Goal: Task Accomplishment & Management: Use online tool/utility

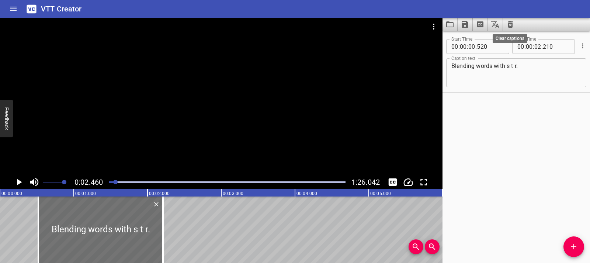
click at [509, 21] on icon "Clear captions" at bounding box center [510, 24] width 5 height 7
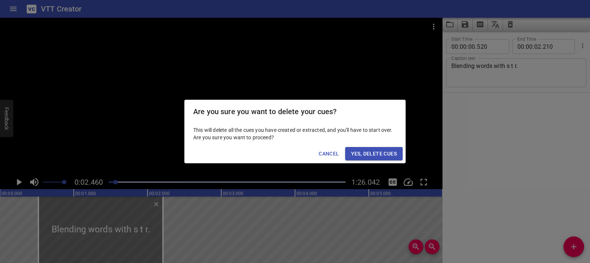
click at [381, 152] on span "Yes, Delete Cues" at bounding box center [374, 153] width 46 height 9
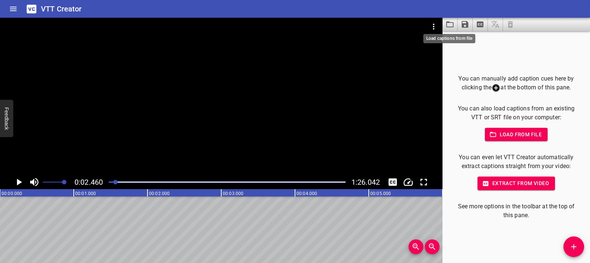
click at [446, 27] on icon "Load captions from file" at bounding box center [450, 24] width 9 height 9
click at [450, 20] on icon "Load captions from file" at bounding box center [450, 24] width 9 height 9
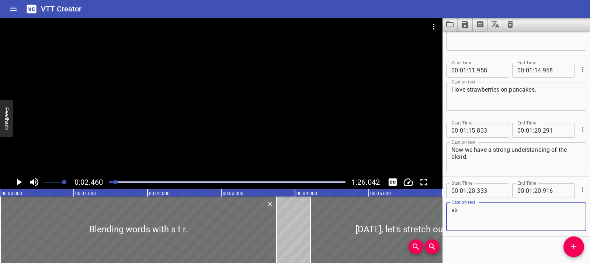
scroll to position [1547, 0]
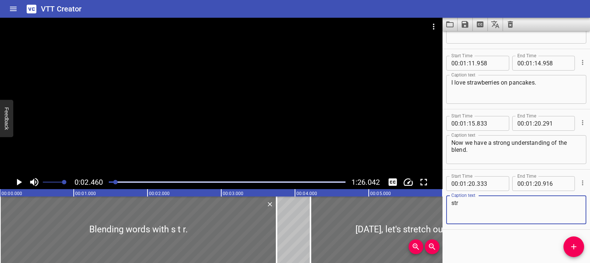
click at [16, 180] on icon "Play/Pause" at bounding box center [18, 181] width 11 height 11
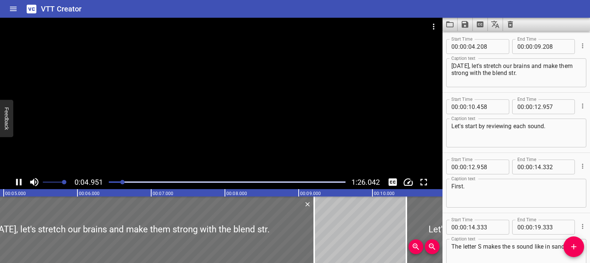
scroll to position [0, 0]
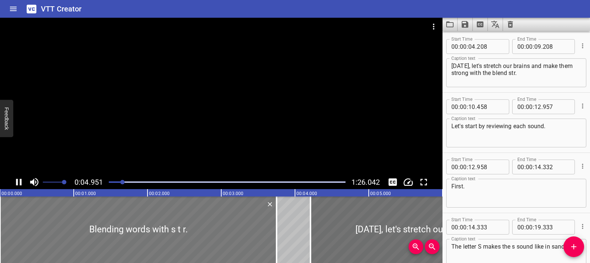
click at [64, 224] on div at bounding box center [138, 229] width 277 height 66
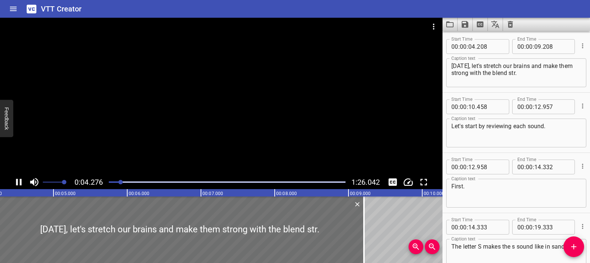
click at [15, 178] on icon "Play/Pause" at bounding box center [18, 181] width 11 height 11
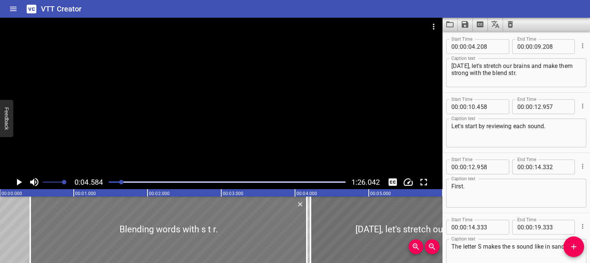
drag, startPoint x: 47, startPoint y: 221, endPoint x: 80, endPoint y: 227, distance: 32.9
click at [80, 227] on div at bounding box center [168, 229] width 277 height 66
type input "440"
type input "04"
type input "190"
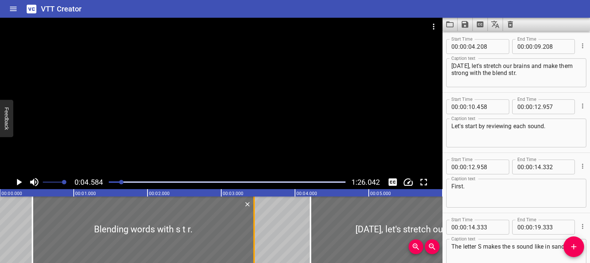
drag, startPoint x: 306, startPoint y: 231, endPoint x: 252, endPoint y: 231, distance: 54.2
click at [252, 230] on div at bounding box center [253, 229] width 7 height 66
type input "03"
type input "450"
click at [15, 183] on icon "Play/Pause" at bounding box center [18, 181] width 11 height 11
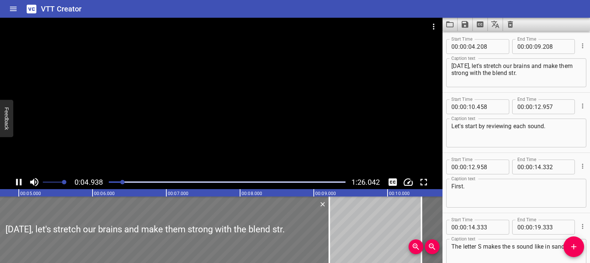
scroll to position [0, 364]
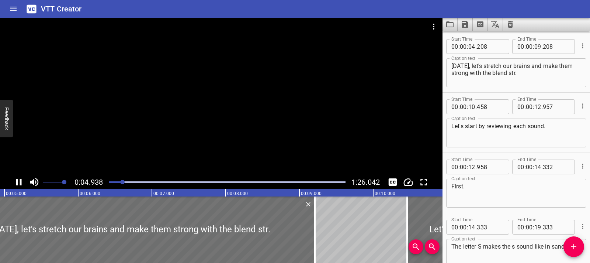
click at [109, 182] on div "Play progress" at bounding box center [4, 181] width 237 height 1
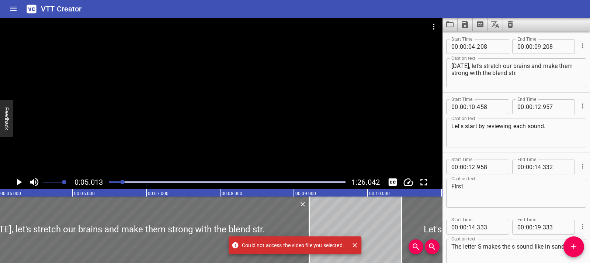
click at [139, 134] on div at bounding box center [221, 96] width 443 height 157
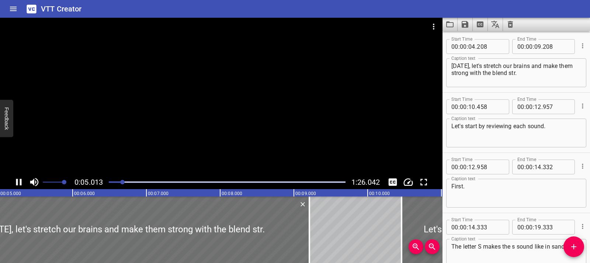
click at [223, 128] on div at bounding box center [221, 96] width 443 height 157
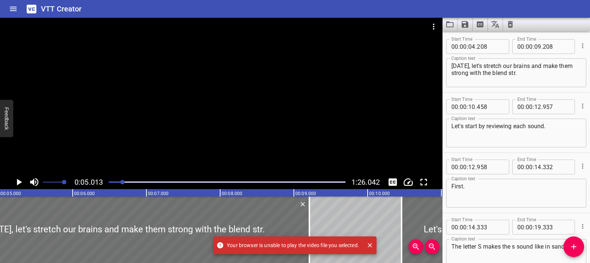
click at [371, 245] on icon "Close" at bounding box center [370, 245] width 4 height 4
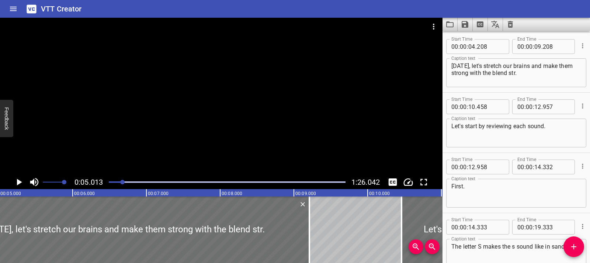
click at [139, 44] on div at bounding box center [221, 36] width 443 height 37
click at [187, 107] on div at bounding box center [221, 96] width 443 height 157
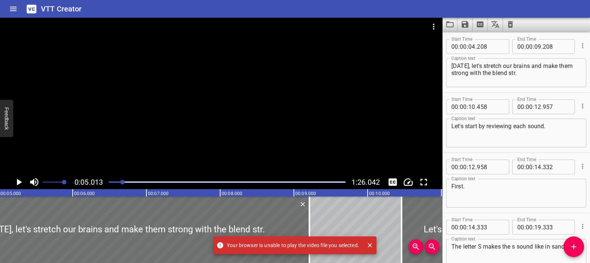
click at [187, 107] on div at bounding box center [221, 96] width 443 height 157
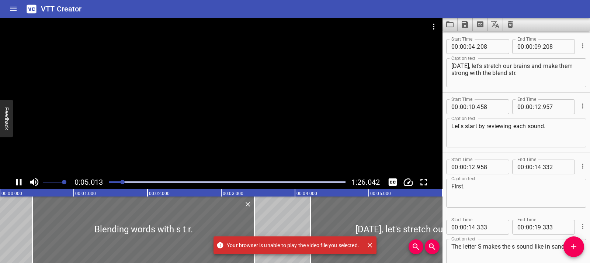
click at [113, 98] on div at bounding box center [221, 96] width 443 height 157
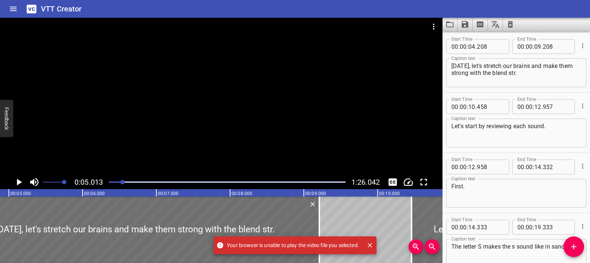
scroll to position [0, 370]
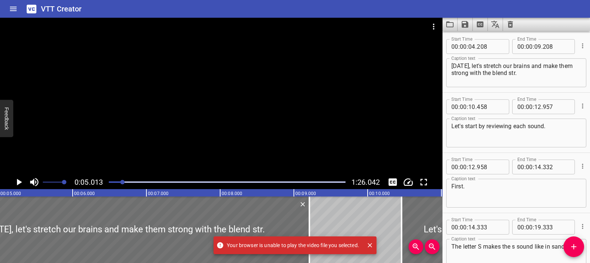
click at [113, 98] on div at bounding box center [221, 96] width 443 height 157
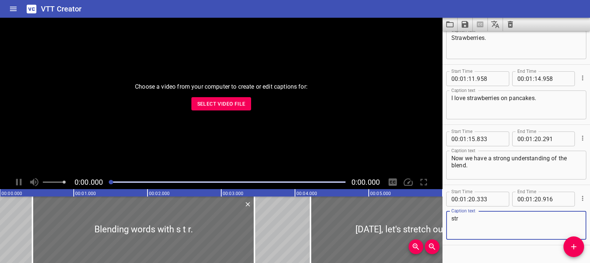
scroll to position [1547, 0]
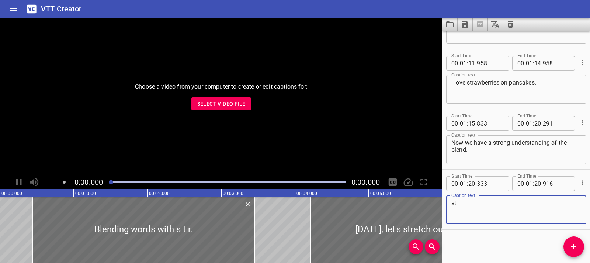
click at [233, 107] on span "Select Video File" at bounding box center [221, 103] width 48 height 9
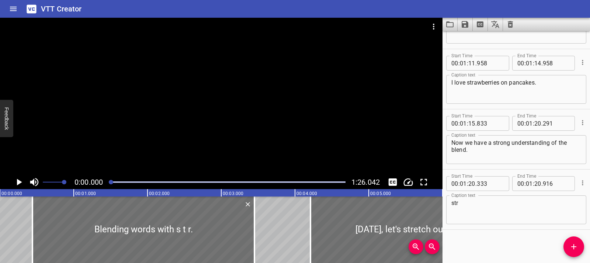
click at [22, 181] on icon "Play/Pause" at bounding box center [18, 181] width 11 height 11
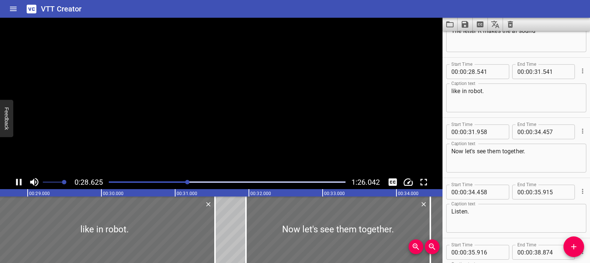
scroll to position [421, 0]
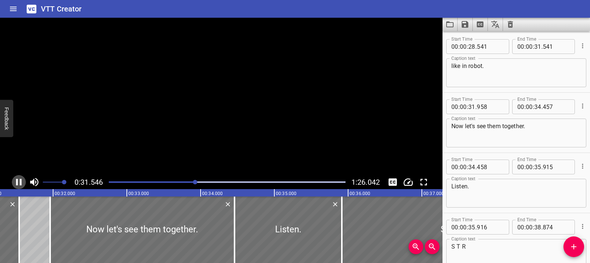
click at [18, 180] on icon "Play/Pause" at bounding box center [19, 182] width 6 height 7
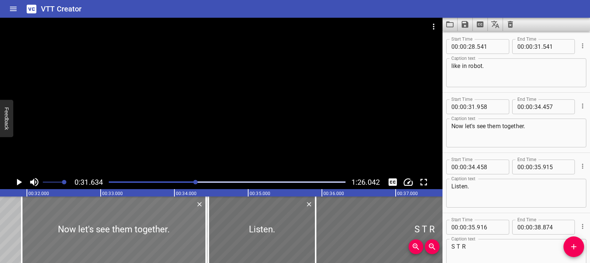
click at [73, 226] on div at bounding box center [114, 229] width 184 height 66
type input "928"
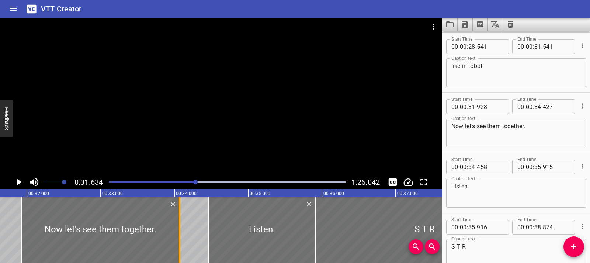
drag, startPoint x: 204, startPoint y: 227, endPoint x: 177, endPoint y: 230, distance: 26.7
click at [177, 230] on div at bounding box center [179, 229] width 7 height 66
type input "067"
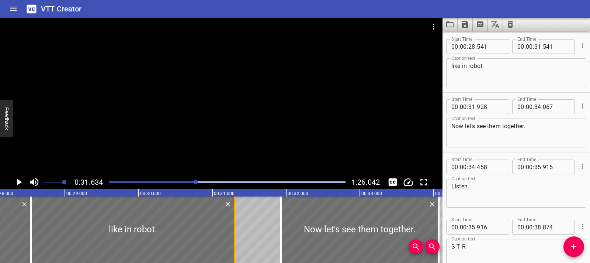
drag, startPoint x: 252, startPoint y: 225, endPoint x: 234, endPoint y: 226, distance: 17.7
click at [234, 226] on div at bounding box center [234, 229] width 1 height 66
type input "301"
drag, startPoint x: 31, startPoint y: 224, endPoint x: 35, endPoint y: 224, distance: 4.4
click at [35, 224] on div at bounding box center [35, 229] width 1 height 66
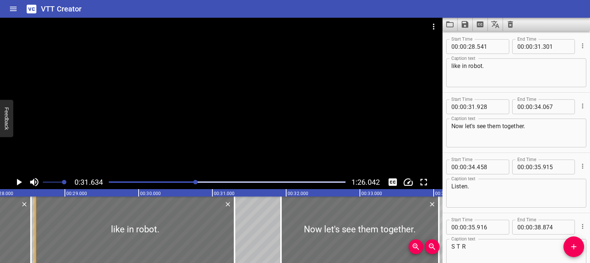
type input "601"
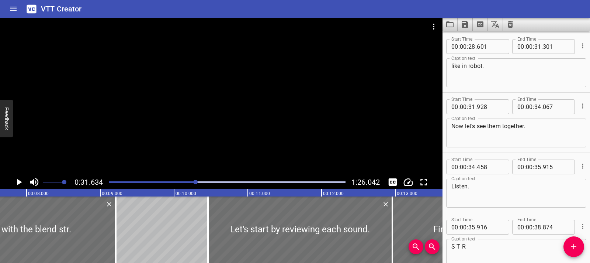
scroll to position [0, 0]
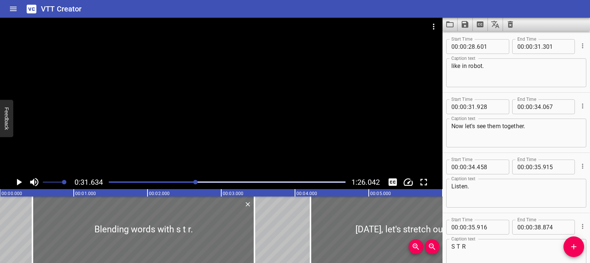
click at [19, 181] on icon "Play/Pause" at bounding box center [19, 182] width 5 height 7
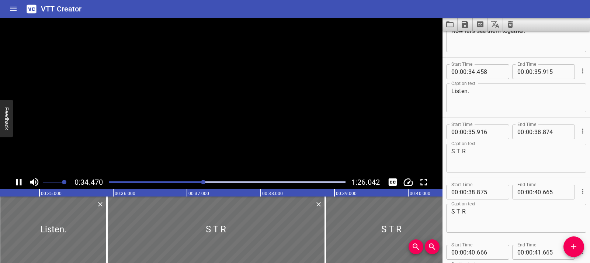
scroll to position [541, 0]
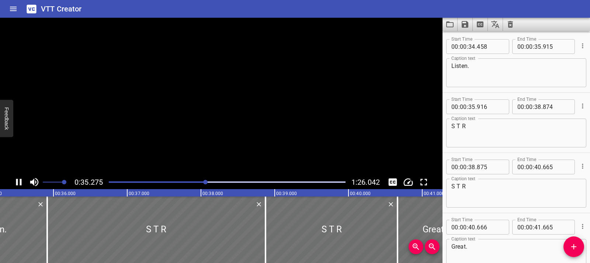
click at [19, 181] on icon "Play/Pause" at bounding box center [18, 181] width 11 height 11
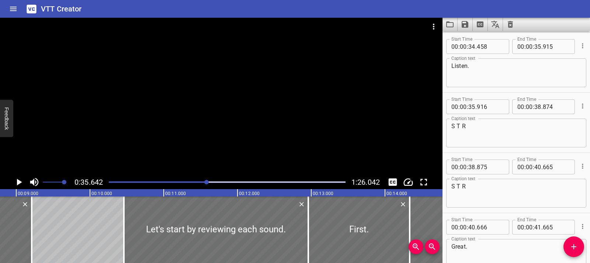
scroll to position [0, 692]
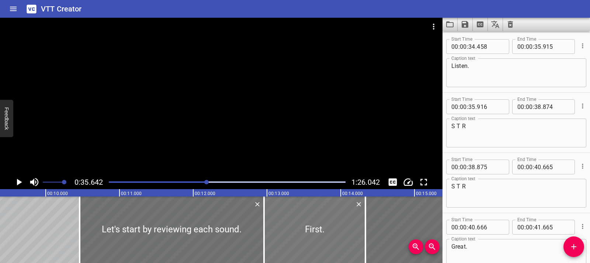
click at [284, 226] on div at bounding box center [314, 229] width 101 height 66
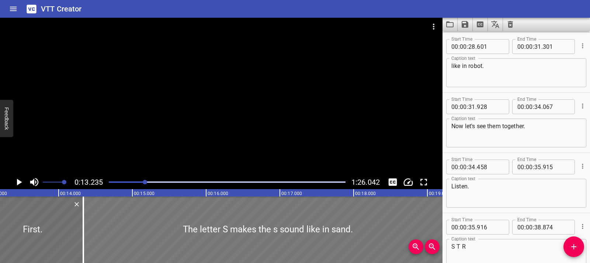
scroll to position [0, 976]
click at [65, 225] on div at bounding box center [30, 229] width 101 height 66
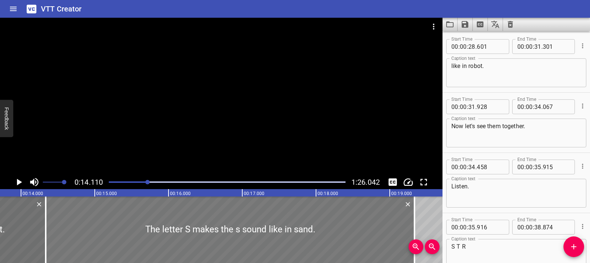
scroll to position [0, 0]
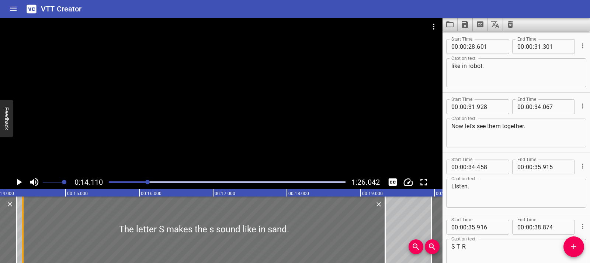
drag, startPoint x: 17, startPoint y: 230, endPoint x: 24, endPoint y: 231, distance: 6.3
click at [24, 231] on div at bounding box center [22, 229] width 7 height 66
type input "418"
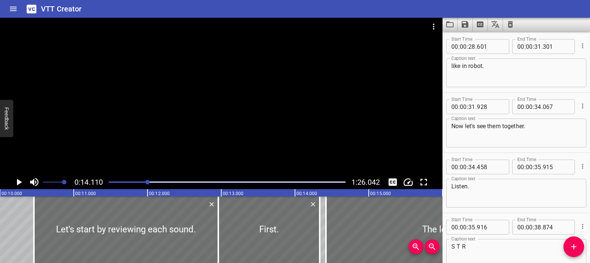
scroll to position [0, 753]
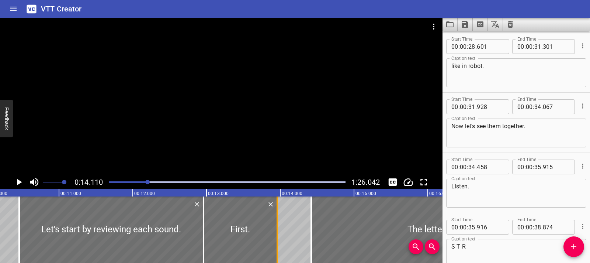
drag, startPoint x: 302, startPoint y: 232, endPoint x: 275, endPoint y: 234, distance: 27.7
click at [275, 234] on div at bounding box center [277, 229] width 7 height 66
type input "13"
type input "957"
click at [238, 231] on div at bounding box center [243, 229] width 74 height 66
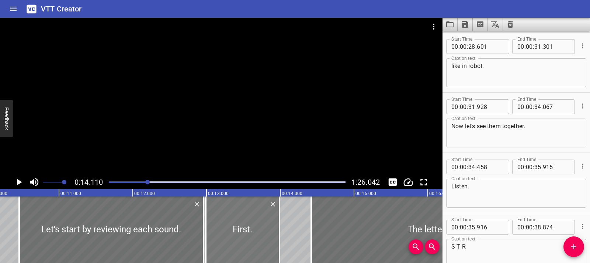
type input "988"
type input "987"
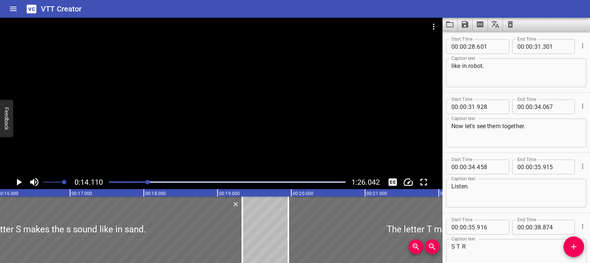
scroll to position [0, 1199]
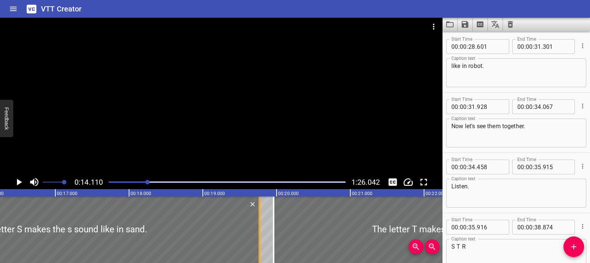
drag, startPoint x: 228, startPoint y: 223, endPoint x: 259, endPoint y: 226, distance: 31.9
click at [259, 226] on div at bounding box center [259, 229] width 1 height 66
type input "763"
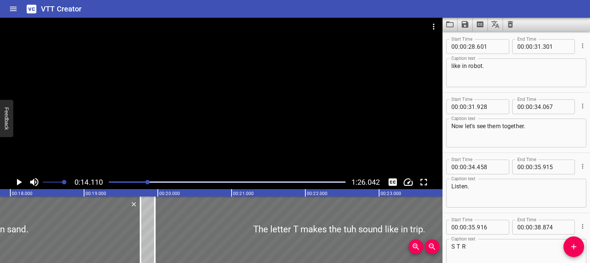
scroll to position [0, 1355]
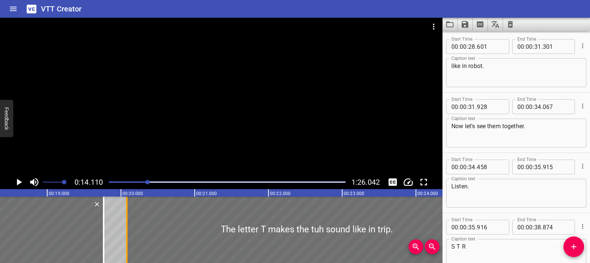
drag, startPoint x: 119, startPoint y: 231, endPoint x: 128, endPoint y: 232, distance: 8.9
click at [128, 232] on div at bounding box center [126, 229] width 7 height 66
type input "20"
type input "078"
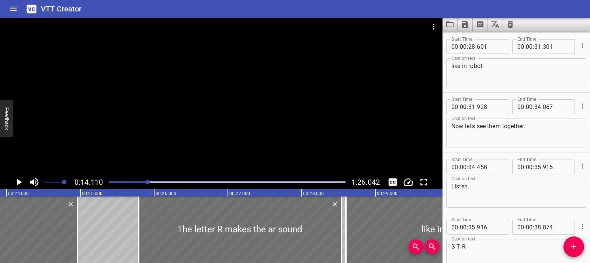
scroll to position [0, 1786]
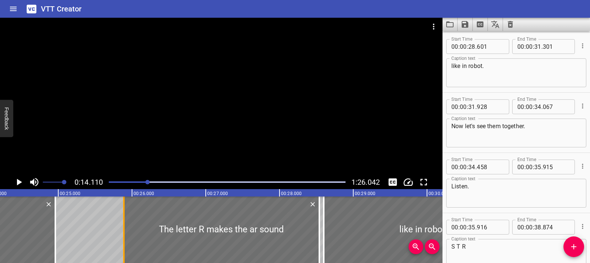
drag, startPoint x: 117, startPoint y: 227, endPoint x: 124, endPoint y: 227, distance: 7.4
click at [124, 227] on div at bounding box center [123, 229] width 1 height 66
type input "891"
click at [315, 228] on div at bounding box center [316, 229] width 7 height 66
type input "505"
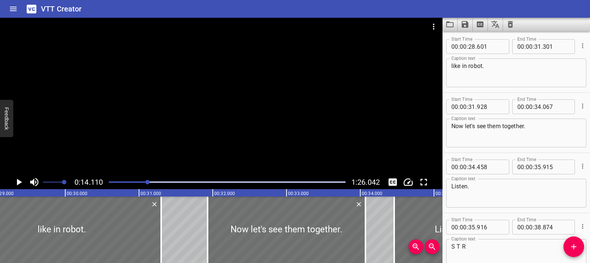
scroll to position [0, 2059]
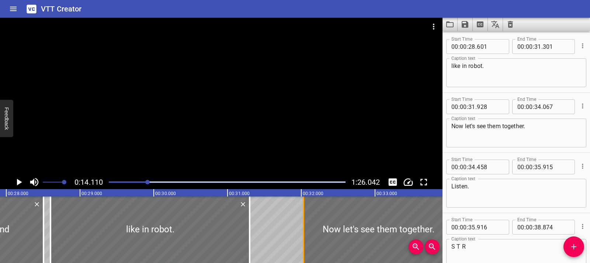
drag, startPoint x: 296, startPoint y: 228, endPoint x: 304, endPoint y: 229, distance: 7.4
click at [304, 229] on div at bounding box center [303, 229] width 1 height 66
type input "32"
type input "028"
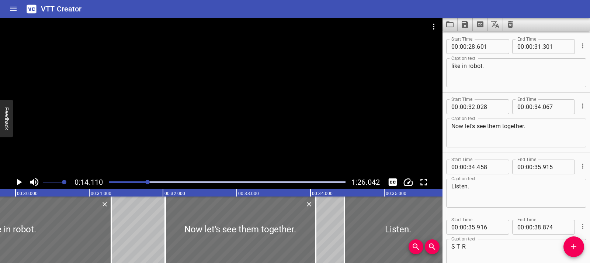
scroll to position [0, 2301]
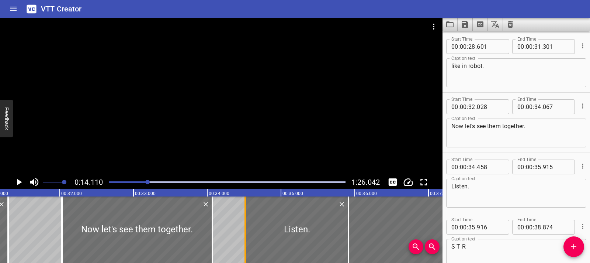
click at [245, 229] on div at bounding box center [245, 229] width 1 height 66
type input "513"
drag, startPoint x: 347, startPoint y: 231, endPoint x: 340, endPoint y: 231, distance: 6.3
click at [340, 231] on div at bounding box center [342, 229] width 7 height 66
click at [349, 231] on div at bounding box center [455, 229] width 225 height 66
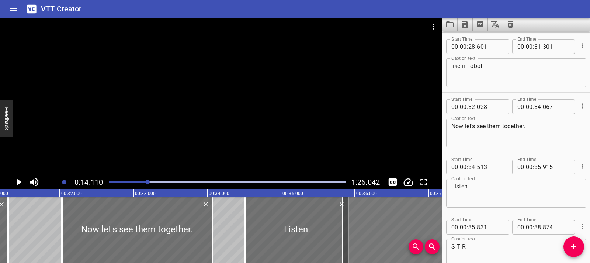
type input "826"
type input "869"
click at [350, 230] on div at bounding box center [455, 229] width 225 height 66
type input "811"
type input "854"
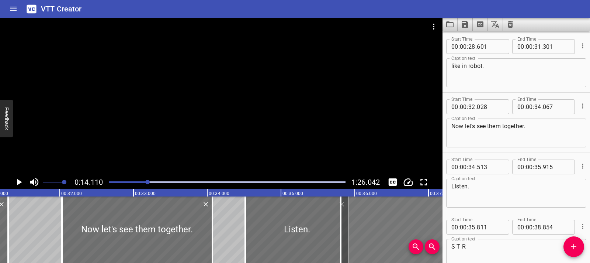
click at [358, 226] on div at bounding box center [453, 229] width 225 height 66
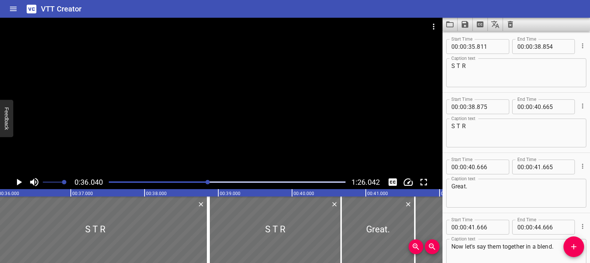
scroll to position [0, 2486]
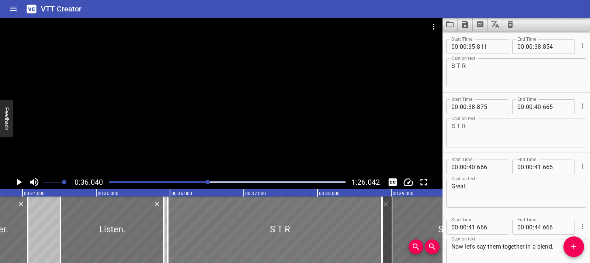
drag, startPoint x: 165, startPoint y: 226, endPoint x: 177, endPoint y: 227, distance: 11.9
click at [177, 227] on div at bounding box center [280, 229] width 225 height 66
type input "971"
type input "39"
type input "014"
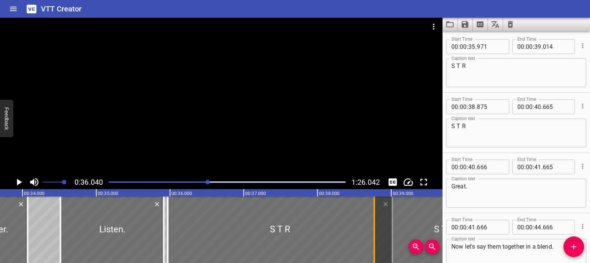
drag, startPoint x: 381, startPoint y: 222, endPoint x: 373, endPoint y: 224, distance: 7.8
click at [373, 224] on div at bounding box center [374, 229] width 7 height 66
type input "775"
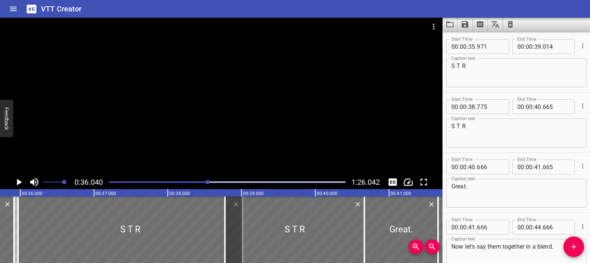
scroll to position [0, 2643]
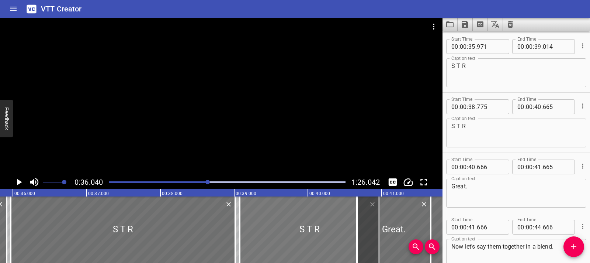
drag, startPoint x: 280, startPoint y: 242, endPoint x: 302, endPoint y: 242, distance: 22.1
click at [302, 242] on div at bounding box center [309, 229] width 139 height 66
type input "39"
type input "075"
type input "965"
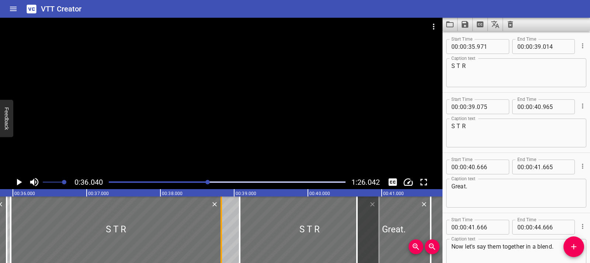
drag, startPoint x: 235, startPoint y: 236, endPoint x: 221, endPoint y: 235, distance: 14.0
click at [221, 235] on div at bounding box center [221, 229] width 1 height 66
type input "38"
type input "824"
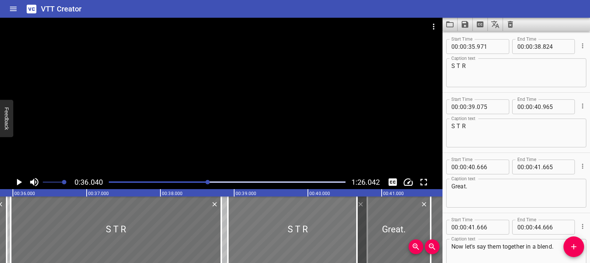
drag, startPoint x: 268, startPoint y: 232, endPoint x: 302, endPoint y: 229, distance: 34.0
click at [256, 232] on div at bounding box center [297, 229] width 139 height 66
type input "38"
type input "920"
type input "810"
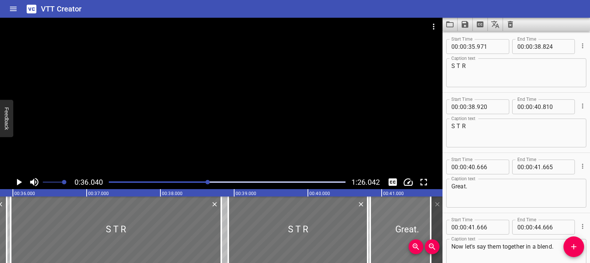
drag, startPoint x: 368, startPoint y: 232, endPoint x: 381, endPoint y: 231, distance: 13.4
click at [381, 231] on div at bounding box center [407, 229] width 74 height 66
type input "846"
type input "845"
click at [356, 229] on div at bounding box center [297, 229] width 139 height 66
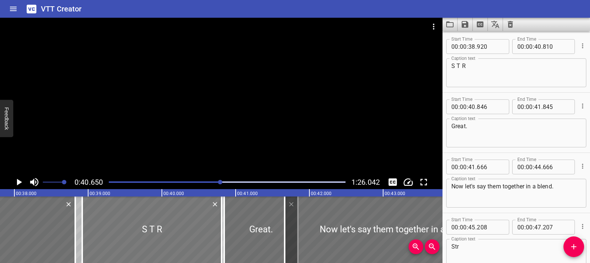
scroll to position [0, 2796]
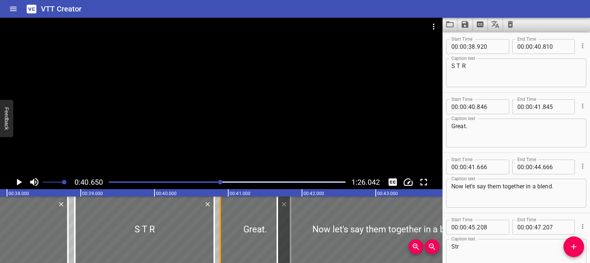
click at [217, 230] on div at bounding box center [220, 229] width 7 height 66
type input "891"
drag, startPoint x: 212, startPoint y: 229, endPoint x: 200, endPoint y: 230, distance: 11.9
click at [200, 230] on div at bounding box center [202, 229] width 7 height 66
type input "650"
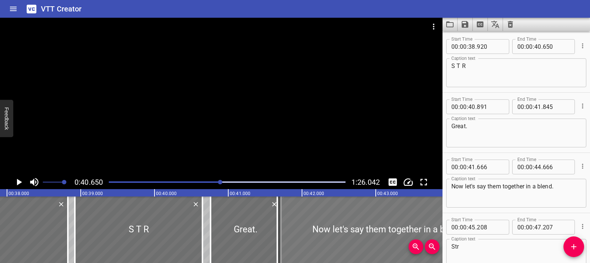
drag, startPoint x: 229, startPoint y: 228, endPoint x: 287, endPoint y: 228, distance: 57.9
click at [220, 228] on div at bounding box center [246, 229] width 70 height 66
type input "761"
type input "715"
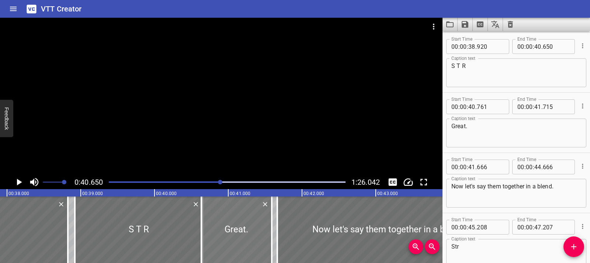
drag, startPoint x: 266, startPoint y: 233, endPoint x: 258, endPoint y: 232, distance: 8.1
click at [257, 233] on div at bounding box center [236, 229] width 70 height 66
type input "646"
drag, startPoint x: 271, startPoint y: 231, endPoint x: 258, endPoint y: 232, distance: 13.3
click at [259, 232] on div at bounding box center [259, 229] width 1 height 66
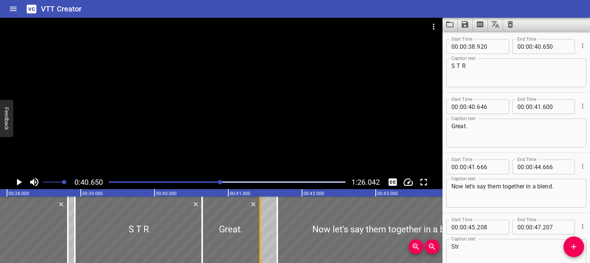
type input "420"
drag, startPoint x: 230, startPoint y: 231, endPoint x: 235, endPoint y: 231, distance: 5.2
click at [235, 231] on div at bounding box center [235, 229] width 57 height 66
type input "716"
type input "490"
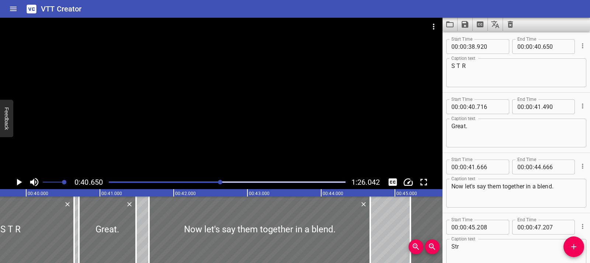
scroll to position [0, 2940]
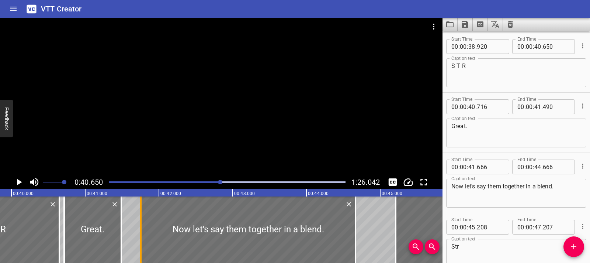
drag, startPoint x: 136, startPoint y: 229, endPoint x: 143, endPoint y: 229, distance: 6.3
click at [143, 229] on div at bounding box center [140, 229] width 7 height 66
type input "756"
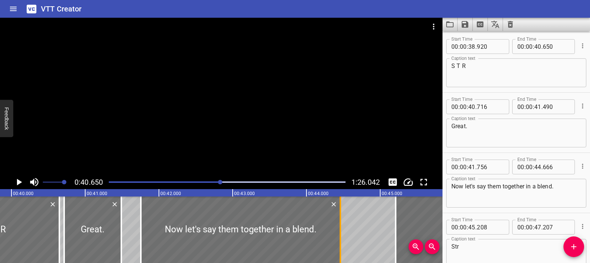
drag, startPoint x: 354, startPoint y: 228, endPoint x: 339, endPoint y: 229, distance: 15.2
click at [339, 229] on div at bounding box center [340, 229] width 7 height 66
type input "461"
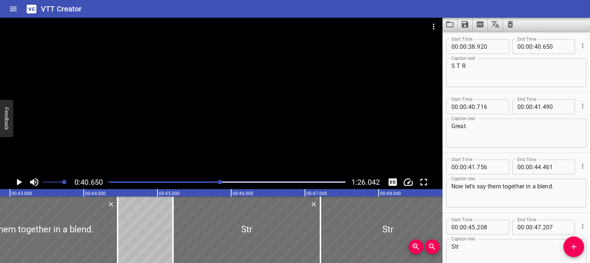
scroll to position [0, 3185]
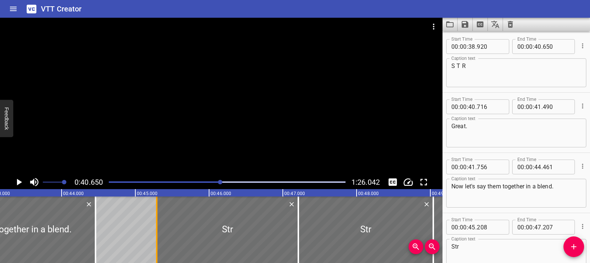
drag, startPoint x: 153, startPoint y: 229, endPoint x: 158, endPoint y: 229, distance: 5.5
click at [158, 229] on div at bounding box center [156, 229] width 7 height 66
type input "283"
drag, startPoint x: 294, startPoint y: 225, endPoint x: 299, endPoint y: 226, distance: 4.9
click at [300, 226] on div at bounding box center [303, 229] width 7 height 66
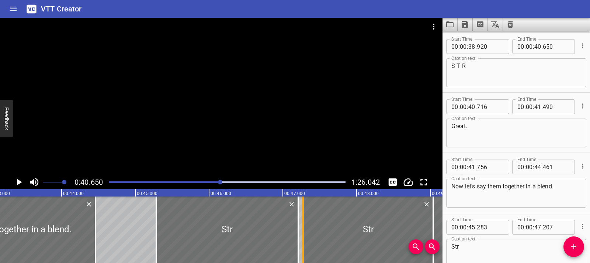
type input "273"
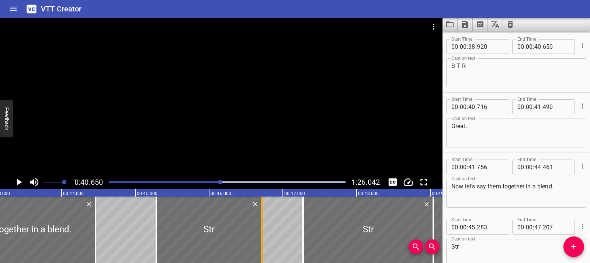
drag, startPoint x: 297, startPoint y: 226, endPoint x: 260, endPoint y: 228, distance: 36.5
click at [260, 228] on div at bounding box center [261, 229] width 7 height 66
type input "46"
type input "712"
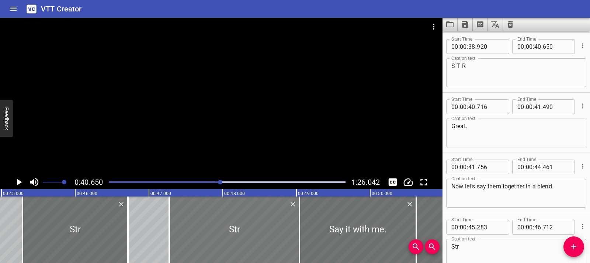
click at [281, 230] on div at bounding box center [234, 229] width 130 height 66
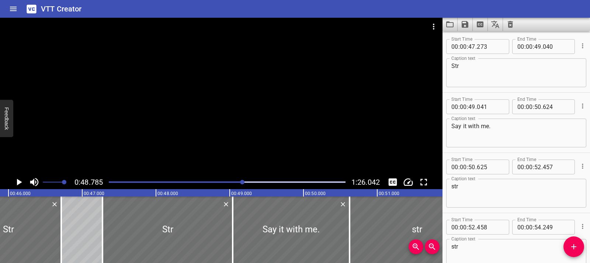
scroll to position [0, 3363]
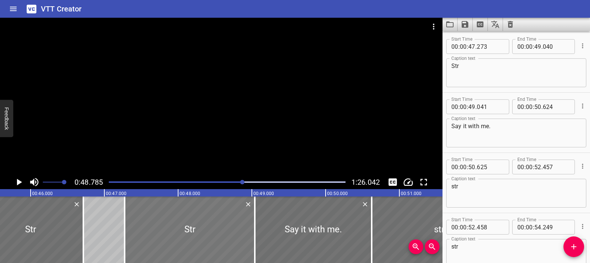
click at [230, 226] on div at bounding box center [190, 229] width 130 height 66
drag, startPoint x: 254, startPoint y: 225, endPoint x: 271, endPoint y: 228, distance: 17.6
click at [271, 228] on div at bounding box center [271, 229] width 1 height 66
type input "276"
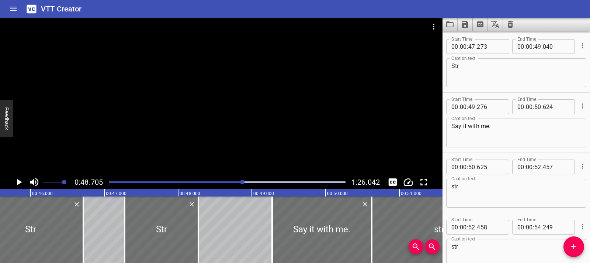
click at [196, 234] on div at bounding box center [198, 229] width 7 height 66
type input "48"
type input "275"
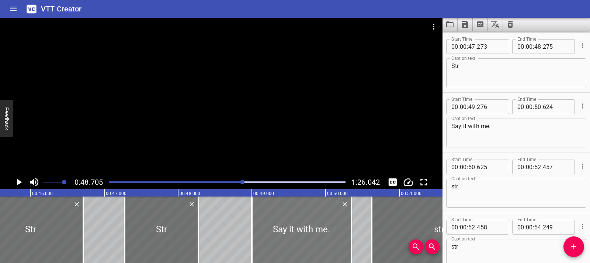
drag, startPoint x: 288, startPoint y: 228, endPoint x: 268, endPoint y: 230, distance: 20.1
click at [268, 230] on div at bounding box center [302, 229] width 100 height 66
type input "006"
drag, startPoint x: 352, startPoint y: 228, endPoint x: 336, endPoint y: 231, distance: 16.1
click at [336, 231] on div at bounding box center [335, 229] width 1 height 66
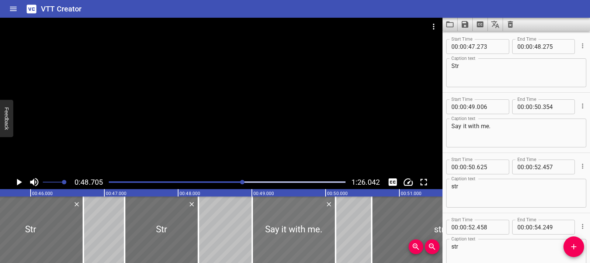
type input "134"
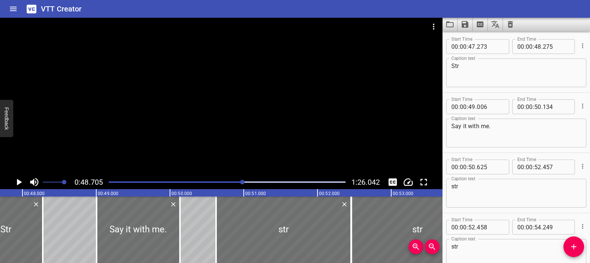
scroll to position [0, 3548]
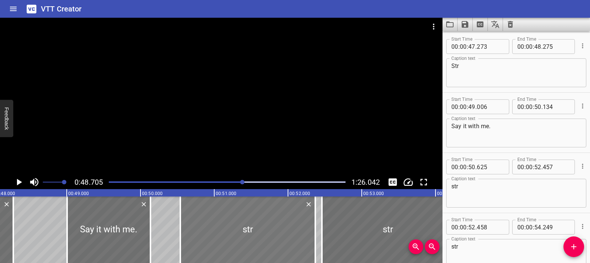
drag, startPoint x: 265, startPoint y: 235, endPoint x: 259, endPoint y: 235, distance: 6.3
click at [259, 235] on div at bounding box center [247, 229] width 135 height 66
type input "540"
type input "372"
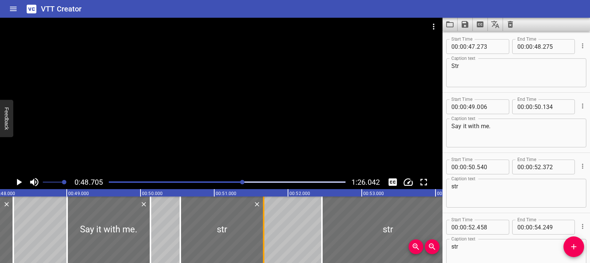
drag, startPoint x: 315, startPoint y: 230, endPoint x: 263, endPoint y: 233, distance: 51.7
click at [263, 233] on div at bounding box center [263, 229] width 1 height 66
type input "51"
type input "672"
drag, startPoint x: 222, startPoint y: 233, endPoint x: 230, endPoint y: 233, distance: 7.4
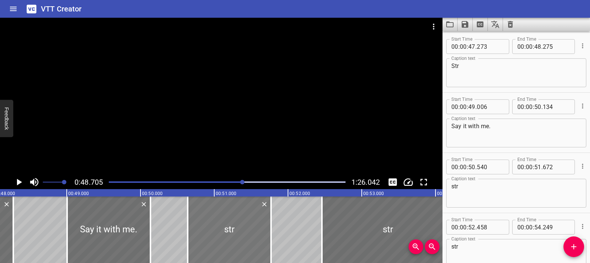
click at [230, 233] on div at bounding box center [229, 229] width 83 height 66
type input "640"
drag, startPoint x: 270, startPoint y: 235, endPoint x: 260, endPoint y: 235, distance: 10.3
click at [260, 235] on div at bounding box center [259, 229] width 7 height 66
type input "632"
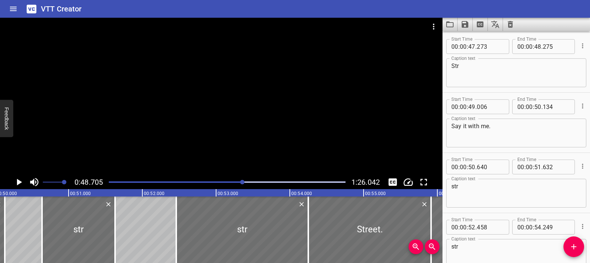
scroll to position [0, 3701]
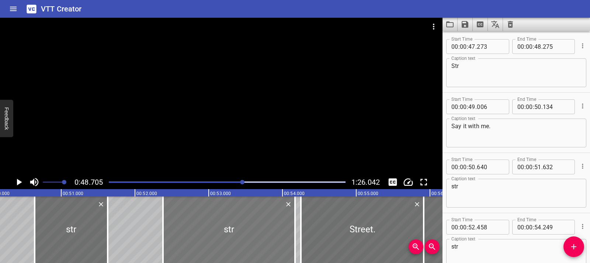
drag, startPoint x: 252, startPoint y: 224, endPoint x: 250, endPoint y: 227, distance: 3.9
click at [246, 225] on div at bounding box center [229, 229] width 132 height 66
type input "368"
type input "159"
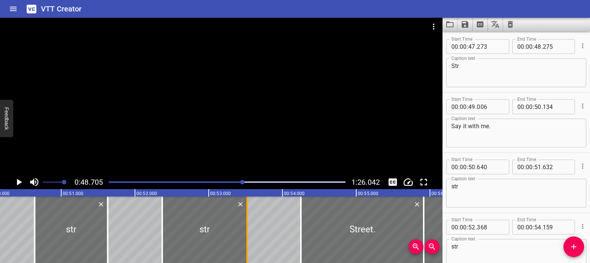
drag, startPoint x: 294, startPoint y: 228, endPoint x: 250, endPoint y: 231, distance: 44.7
click at [247, 231] on div at bounding box center [246, 229] width 1 height 66
type input "53"
type input "519"
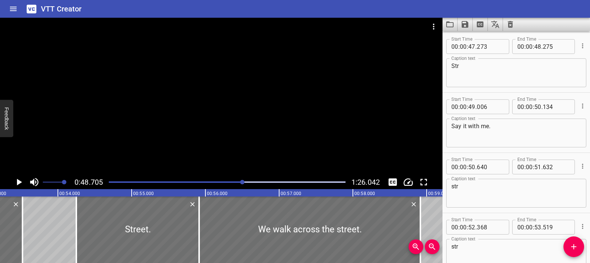
scroll to position [0, 3919]
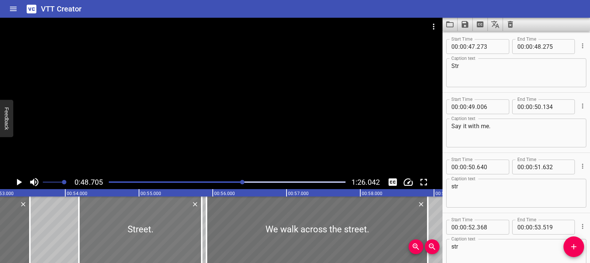
drag, startPoint x: 186, startPoint y: 229, endPoint x: 181, endPoint y: 229, distance: 4.8
click at [181, 229] on div at bounding box center [140, 229] width 123 height 66
type input "185"
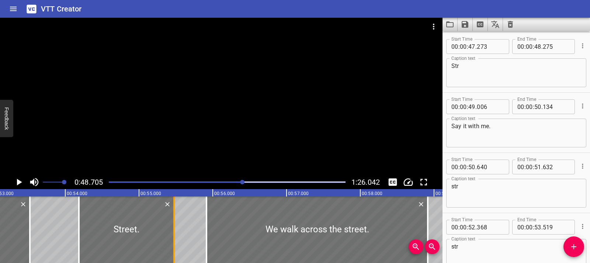
drag, startPoint x: 201, startPoint y: 230, endPoint x: 173, endPoint y: 231, distance: 28.8
click at [173, 231] on div at bounding box center [173, 229] width 1 height 66
type input "460"
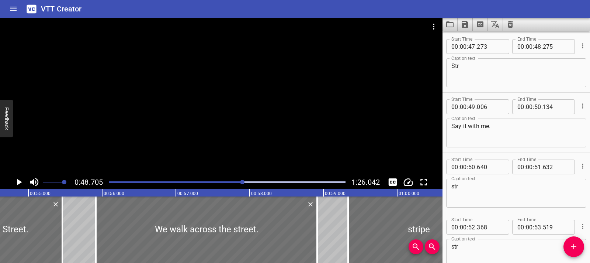
scroll to position [0, 4074]
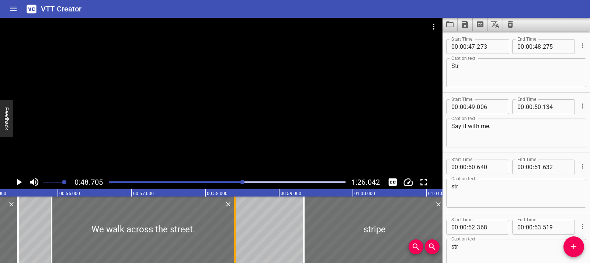
drag, startPoint x: 272, startPoint y: 231, endPoint x: 234, endPoint y: 235, distance: 38.6
click at [234, 235] on div at bounding box center [234, 229] width 1 height 66
type input "396"
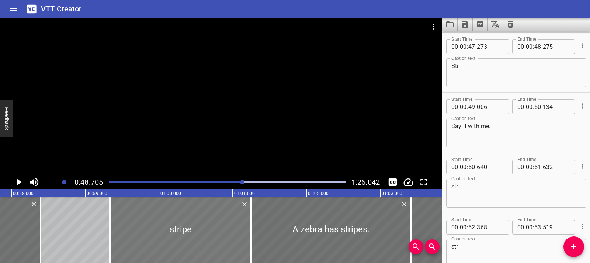
click at [198, 232] on div at bounding box center [180, 229] width 141 height 66
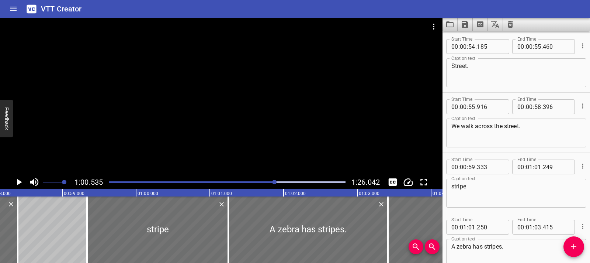
scroll to position [0, 4298]
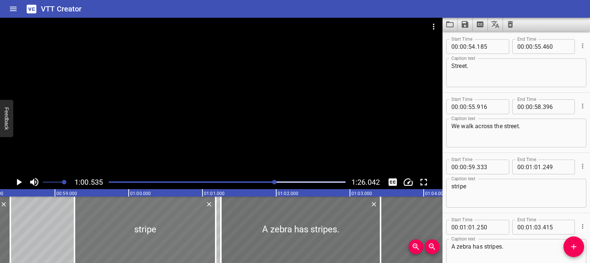
drag, startPoint x: 202, startPoint y: 231, endPoint x: 197, endPoint y: 231, distance: 5.2
click at [197, 231] on div at bounding box center [145, 229] width 141 height 66
type input "263"
type input "179"
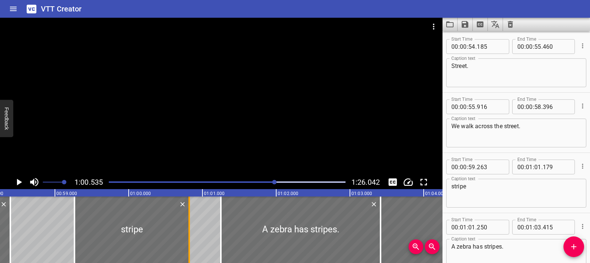
drag, startPoint x: 215, startPoint y: 230, endPoint x: 188, endPoint y: 232, distance: 26.7
click at [188, 232] on div at bounding box center [188, 229] width 1 height 66
type input "00"
type input "819"
drag, startPoint x: 74, startPoint y: 227, endPoint x: 82, endPoint y: 227, distance: 7.4
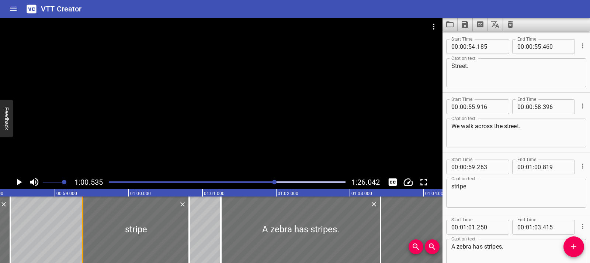
click at [82, 227] on div at bounding box center [82, 229] width 1 height 66
click at [95, 226] on div at bounding box center [135, 229] width 107 height 66
type input "358"
type input "804"
click at [224, 228] on div at bounding box center [223, 229] width 1 height 66
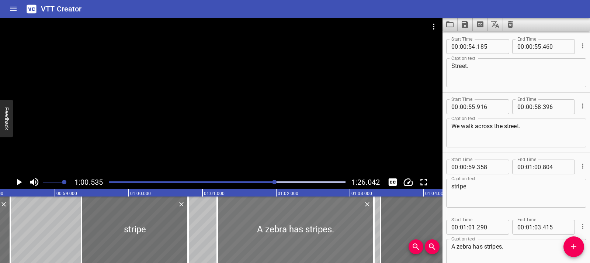
drag, startPoint x: 345, startPoint y: 241, endPoint x: 337, endPoint y: 241, distance: 7.4
click at [337, 241] on div at bounding box center [295, 229] width 157 height 66
type input "190"
type input "315"
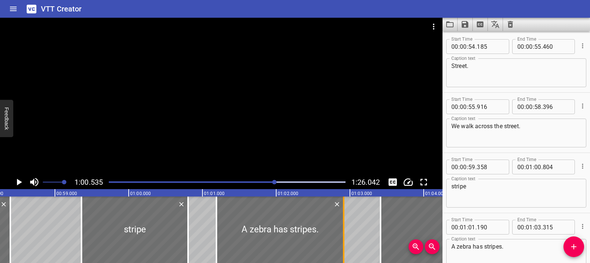
drag, startPoint x: 371, startPoint y: 232, endPoint x: 342, endPoint y: 236, distance: 29.7
click at [342, 236] on div at bounding box center [343, 229] width 7 height 66
type input "02"
type input "915"
drag, startPoint x: 281, startPoint y: 238, endPoint x: 288, endPoint y: 239, distance: 7.4
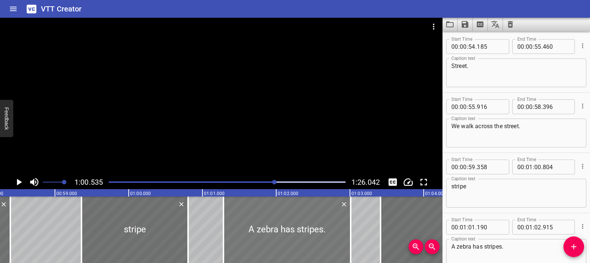
click at [288, 239] on div at bounding box center [287, 229] width 127 height 66
type input "290"
type input "03"
type input "015"
drag, startPoint x: 350, startPoint y: 231, endPoint x: 345, endPoint y: 231, distance: 5.9
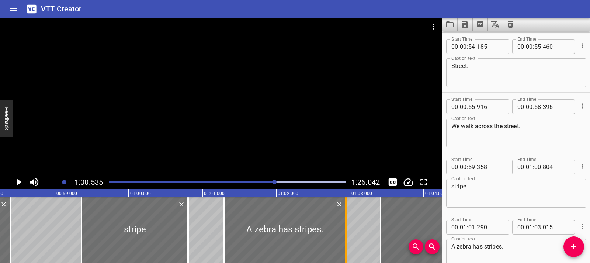
click at [345, 231] on div at bounding box center [345, 229] width 1 height 66
type input "02"
type input "935"
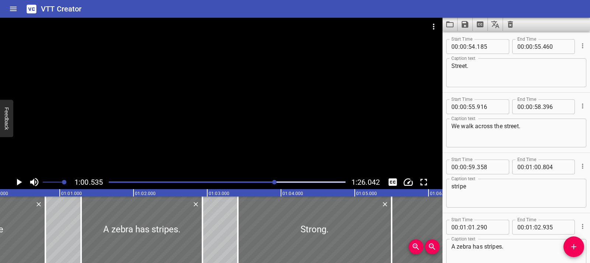
scroll to position [0, 4455]
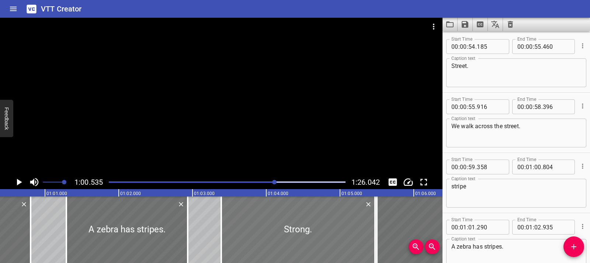
click at [343, 230] on div at bounding box center [298, 229] width 154 height 66
type input "371"
type input "455"
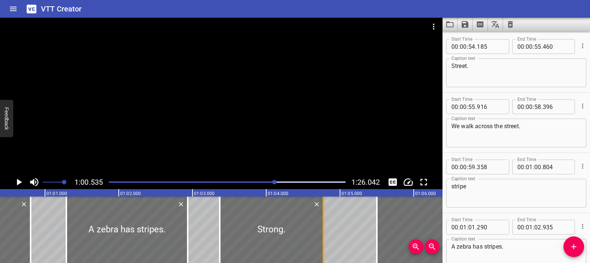
drag, startPoint x: 371, startPoint y: 230, endPoint x: 321, endPoint y: 235, distance: 50.4
click at [321, 235] on div at bounding box center [323, 229] width 7 height 66
type input "04"
type input "775"
drag, startPoint x: 283, startPoint y: 232, endPoint x: 288, endPoint y: 232, distance: 5.2
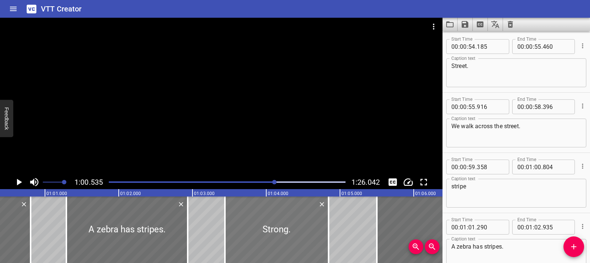
click at [288, 232] on div at bounding box center [277, 229] width 104 height 66
type input "441"
drag, startPoint x: 330, startPoint y: 229, endPoint x: 323, endPoint y: 229, distance: 7.4
click at [323, 229] on div at bounding box center [321, 229] width 7 height 66
type input "750"
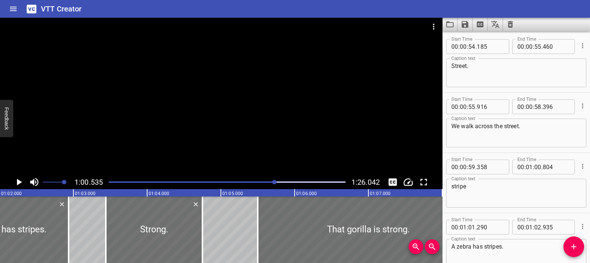
scroll to position [0, 4626]
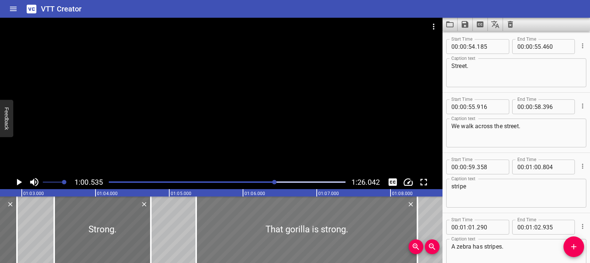
drag, startPoint x: 252, startPoint y: 242, endPoint x: 242, endPoint y: 242, distance: 10.0
click at [242, 242] on div at bounding box center [306, 229] width 221 height 66
type input "365"
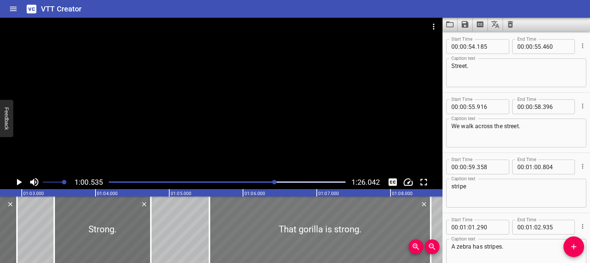
drag, startPoint x: 242, startPoint y: 242, endPoint x: 256, endPoint y: 242, distance: 13.3
click at [256, 242] on div at bounding box center [320, 229] width 221 height 66
type input "545"
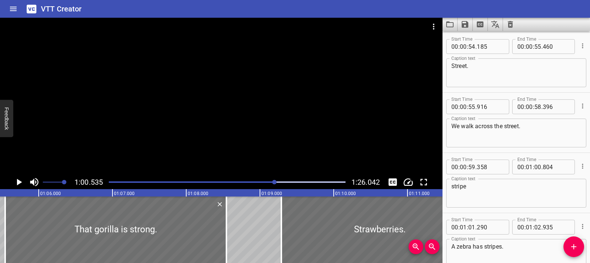
scroll to position [0, 4786]
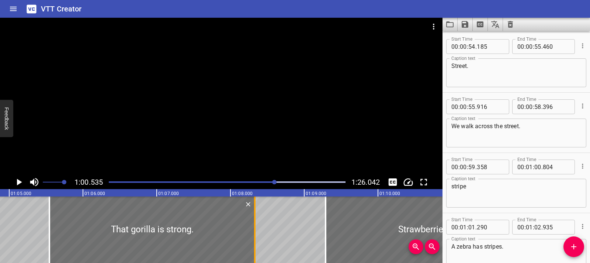
drag, startPoint x: 271, startPoint y: 236, endPoint x: 255, endPoint y: 236, distance: 15.9
click at [255, 236] on div at bounding box center [254, 229] width 1 height 66
type input "330"
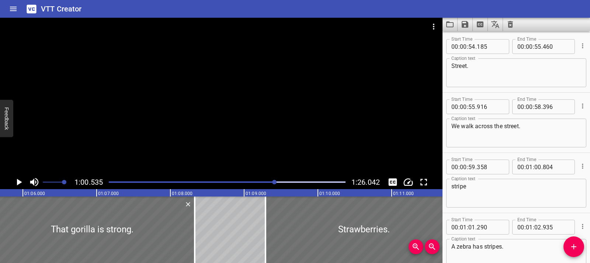
scroll to position [0, 4876]
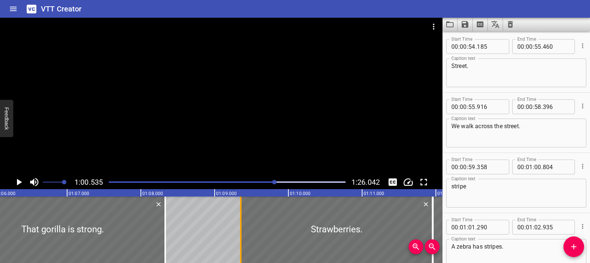
drag, startPoint x: 237, startPoint y: 231, endPoint x: 242, endPoint y: 231, distance: 4.4
click at [242, 231] on div at bounding box center [240, 229] width 7 height 66
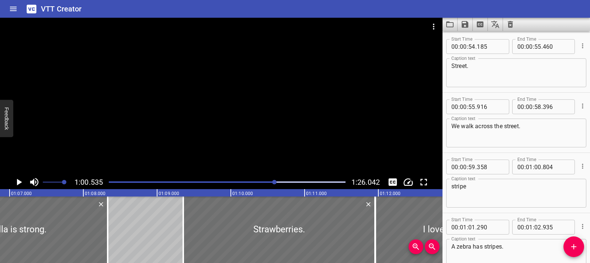
scroll to position [0, 4970]
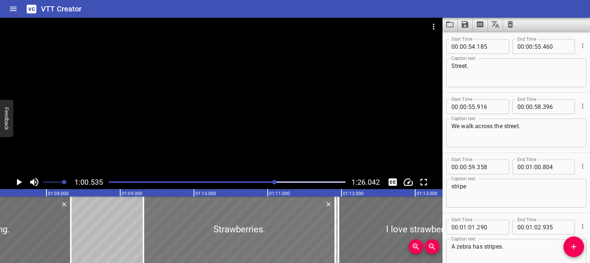
click at [329, 225] on div at bounding box center [239, 229] width 192 height 66
type input "306"
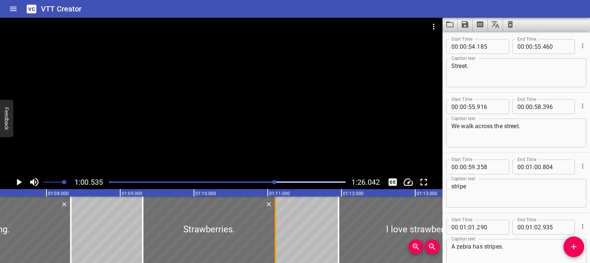
drag, startPoint x: 333, startPoint y: 226, endPoint x: 273, endPoint y: 229, distance: 59.8
click at [273, 229] on div at bounding box center [275, 229] width 7 height 66
type input "097"
click at [222, 231] on div at bounding box center [210, 229] width 132 height 66
type input "321"
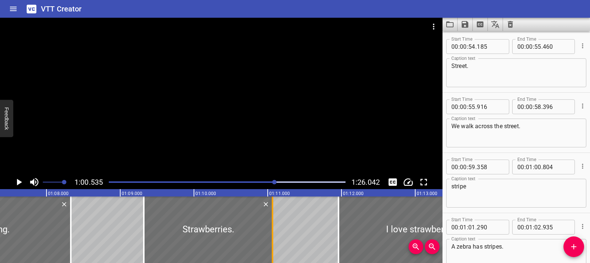
click at [270, 228] on div at bounding box center [272, 229] width 7 height 66
type input "067"
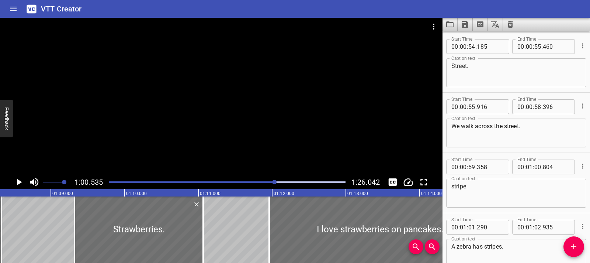
scroll to position [0, 5069]
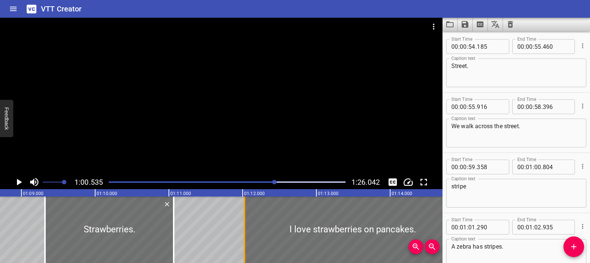
drag, startPoint x: 239, startPoint y: 226, endPoint x: 244, endPoint y: 226, distance: 4.5
click at [244, 226] on div at bounding box center [244, 229] width 1 height 66
type input "12"
type input "023"
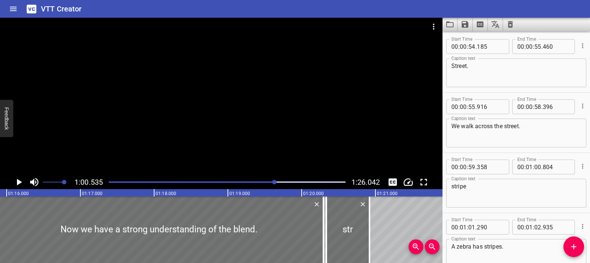
scroll to position [0, 5622]
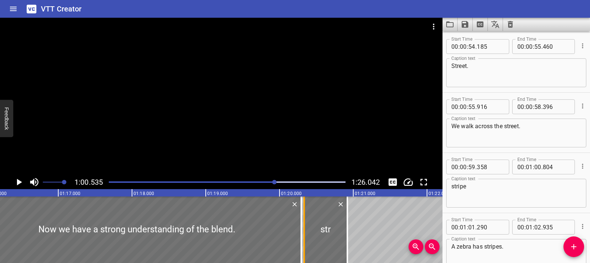
click at [305, 226] on div at bounding box center [304, 229] width 7 height 66
drag, startPoint x: 304, startPoint y: 229, endPoint x: 331, endPoint y: 232, distance: 27.5
click at [306, 229] on div at bounding box center [305, 229] width 7 height 66
type input "348"
drag, startPoint x: 347, startPoint y: 231, endPoint x: 353, endPoint y: 232, distance: 5.2
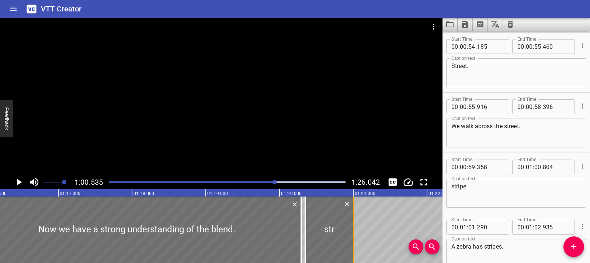
click at [353, 232] on div at bounding box center [353, 229] width 1 height 66
type input "21"
type input "001"
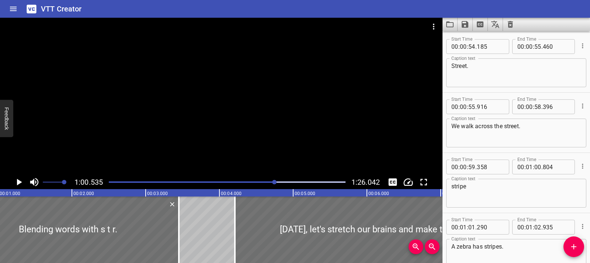
scroll to position [0, 0]
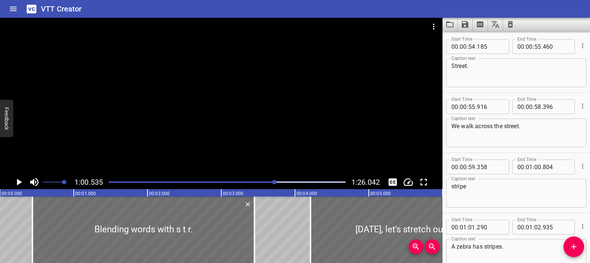
click at [21, 180] on icon "Play/Pause" at bounding box center [18, 181] width 11 height 11
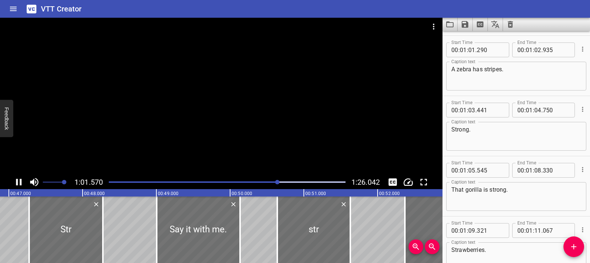
scroll to position [1323, 0]
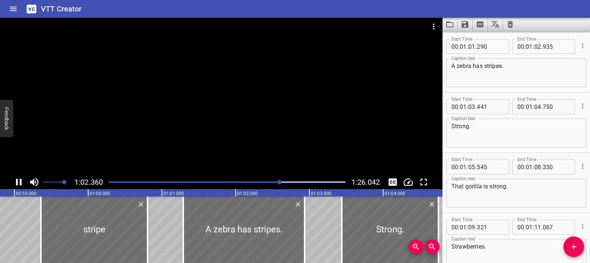
click at [110, 183] on div at bounding box center [227, 182] width 246 height 10
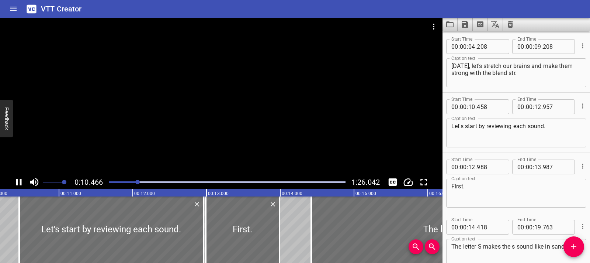
scroll to position [0, 772]
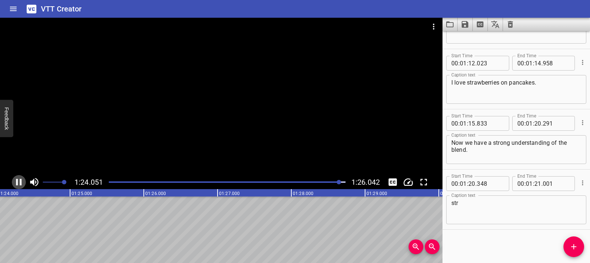
click at [15, 185] on icon "Play/Pause" at bounding box center [18, 181] width 11 height 11
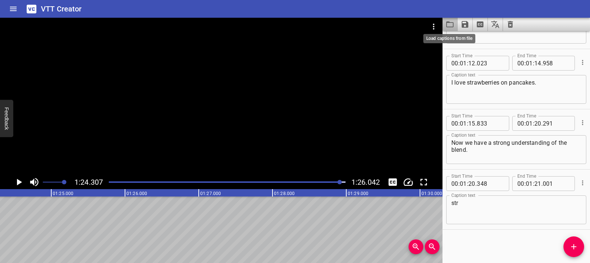
click at [450, 27] on icon "Load captions from file" at bounding box center [450, 24] width 9 height 9
click at [468, 27] on icon "Save captions to file" at bounding box center [465, 24] width 7 height 7
click at [470, 44] on li "Save to VTT file" at bounding box center [485, 40] width 54 height 13
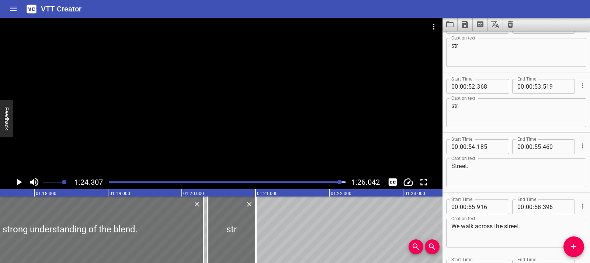
scroll to position [1201, 0]
